Goal: Check status: Check status

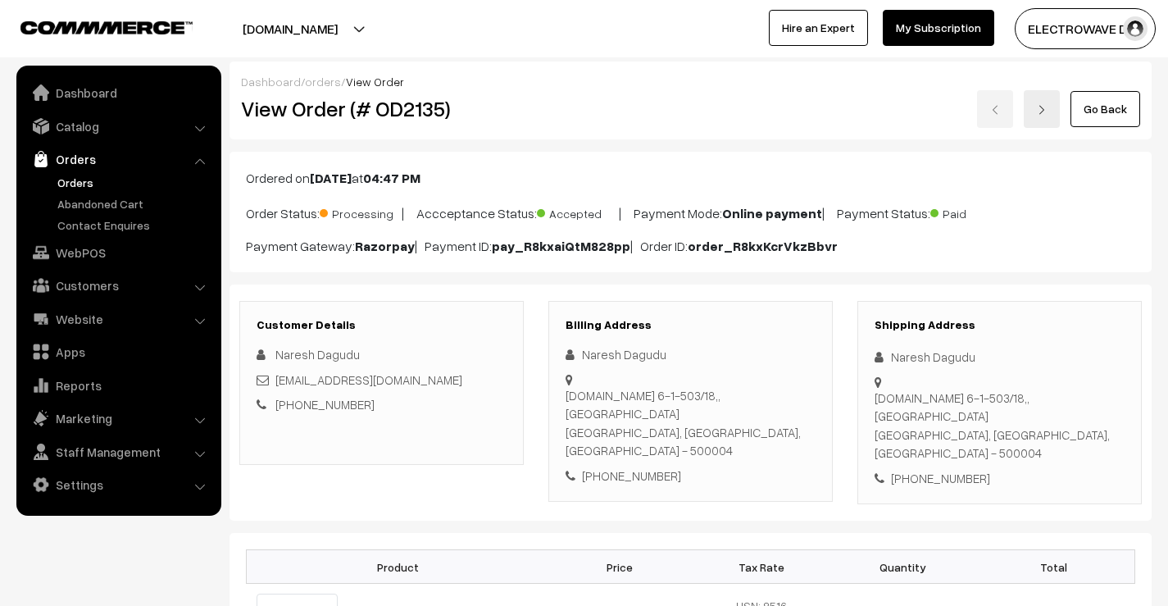
scroll to position [900, 0]
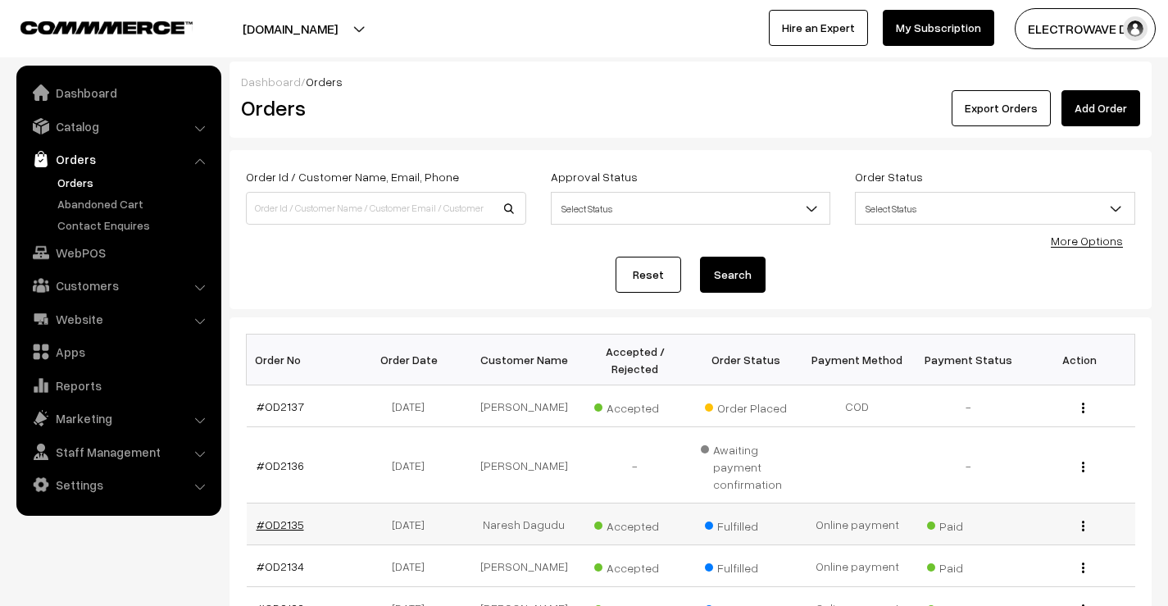
click at [274, 531] on link "#OD2135" at bounding box center [281, 524] width 48 height 14
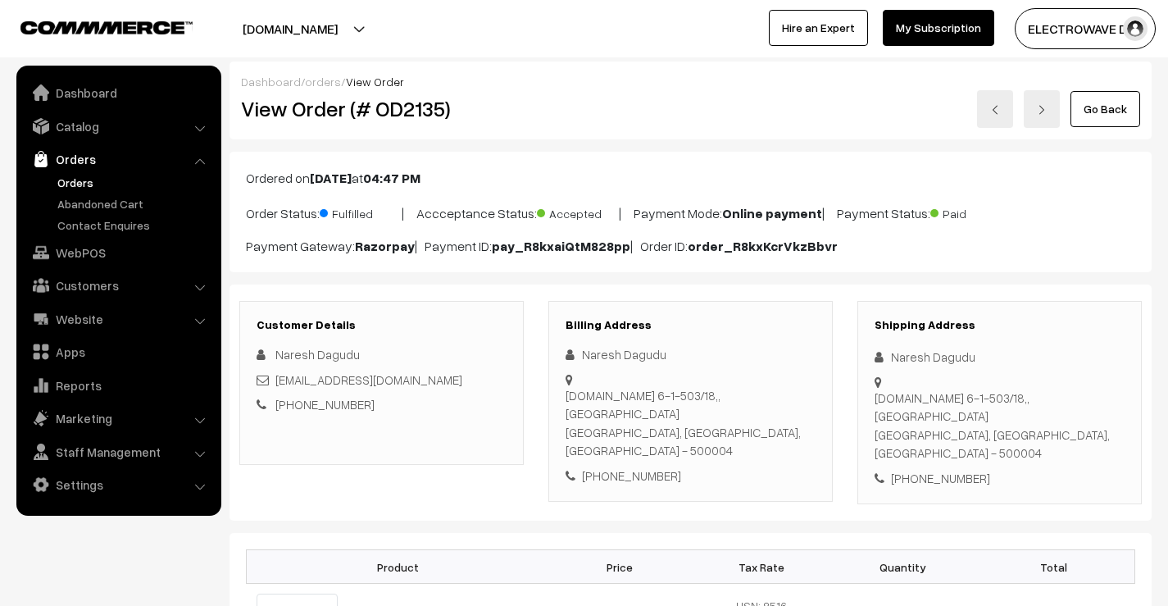
scroll to position [529, 0]
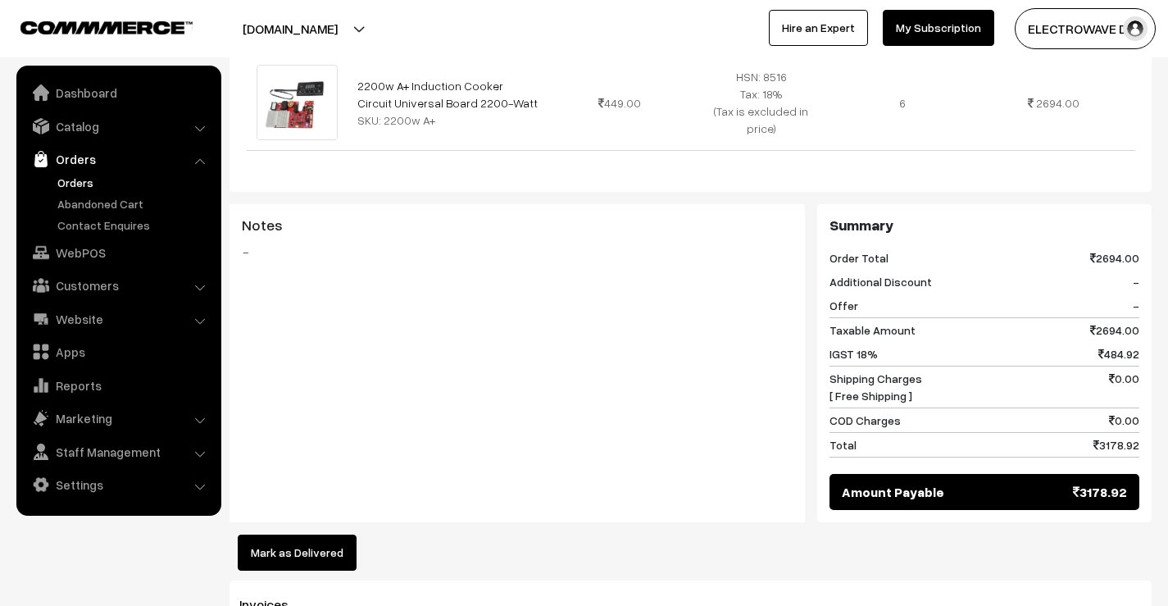
click at [736, 341] on div "Notes -" at bounding box center [516, 363] width 575 height 319
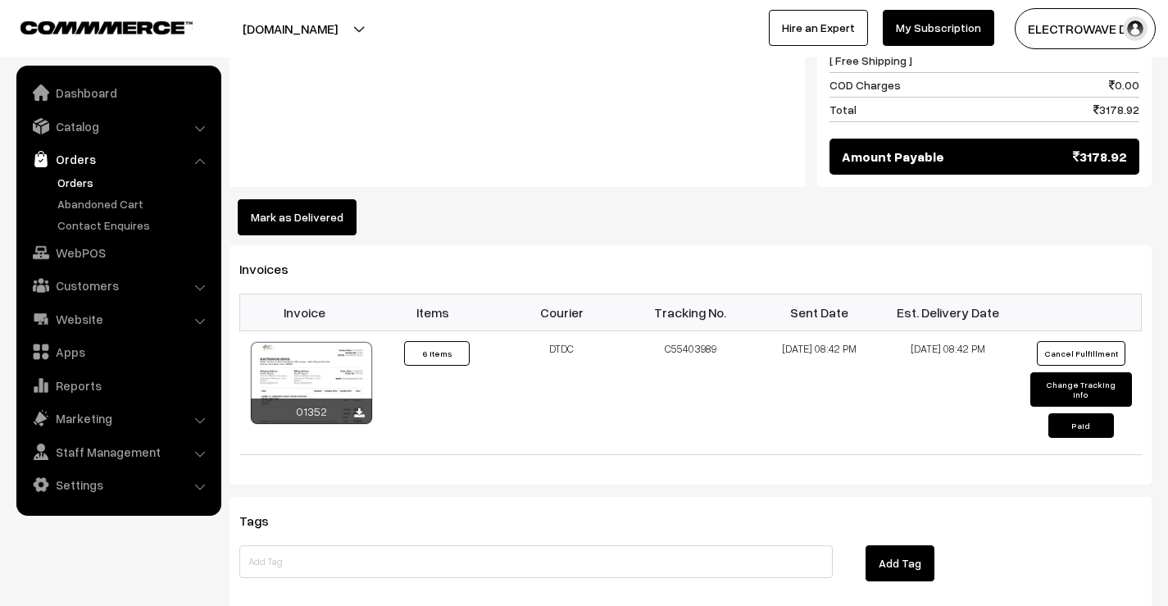
scroll to position [889, 0]
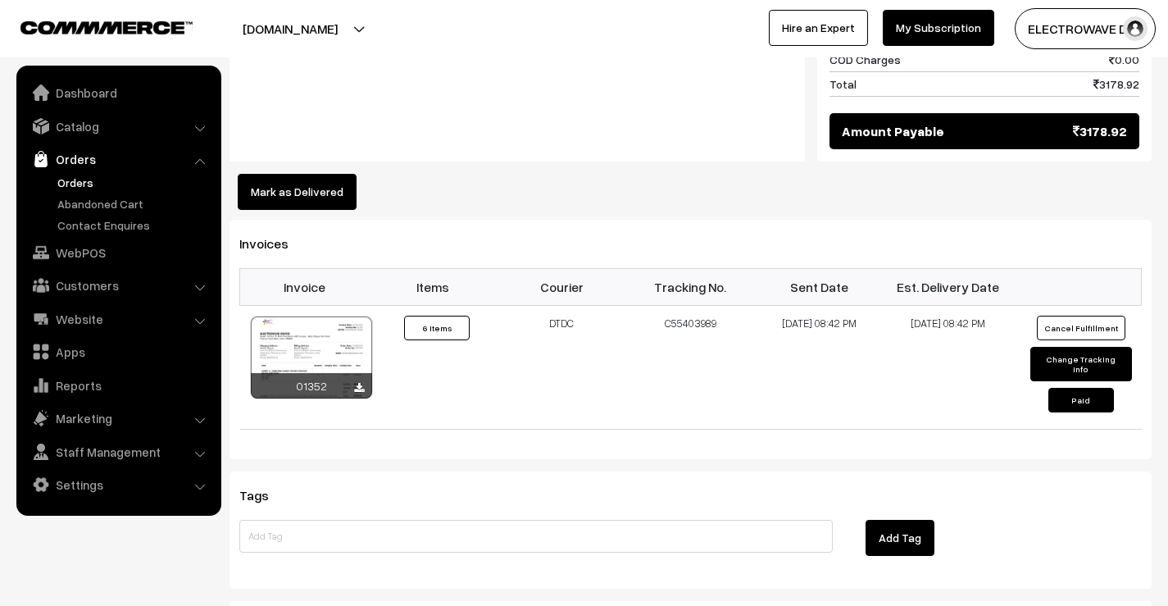
click at [78, 176] on link "Orders" at bounding box center [134, 182] width 162 height 17
